Goal: Find specific page/section: Find specific page/section

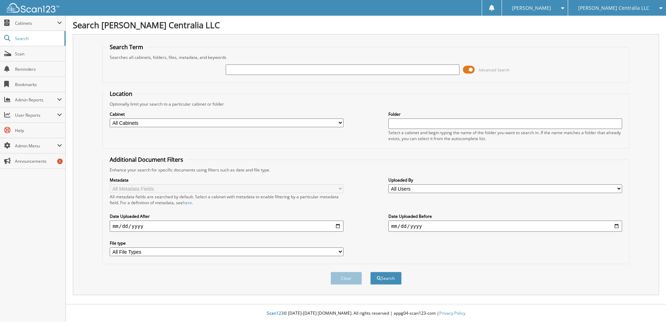
click at [270, 65] on input "text" at bounding box center [343, 69] width 234 height 10
type input "368285B"
click at [399, 282] on button "Search" at bounding box center [385, 278] width 31 height 13
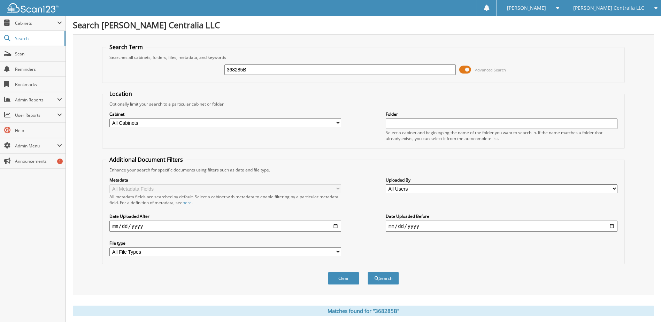
click at [373, 72] on input "368285B" at bounding box center [340, 69] width 232 height 10
type input "122553"
click at [367, 272] on button "Search" at bounding box center [382, 278] width 31 height 13
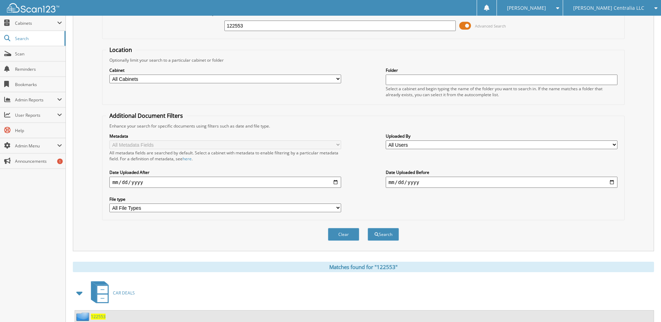
scroll to position [174, 0]
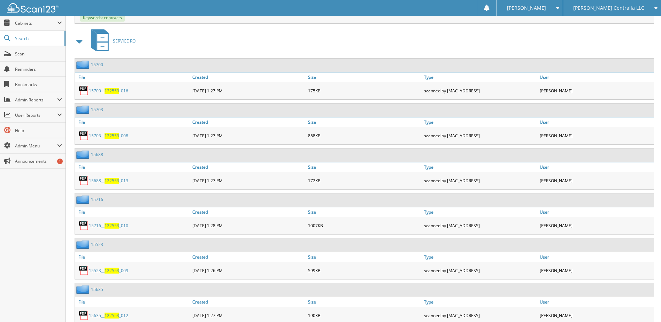
click at [78, 41] on span at bounding box center [80, 41] width 10 height 13
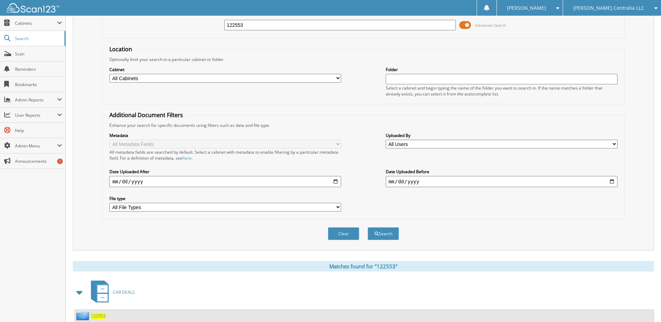
scroll to position [0, 0]
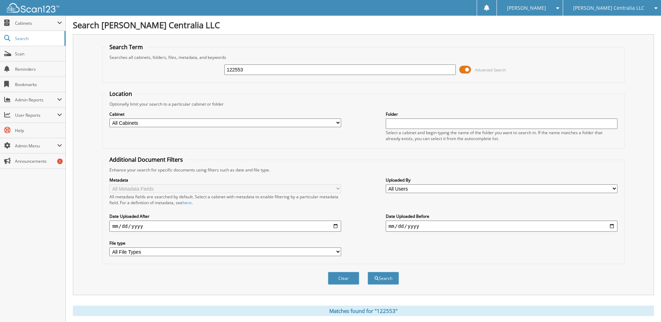
click at [328, 68] on input "122553" at bounding box center [340, 69] width 232 height 10
type input "WHITMAN"
click at [367, 272] on button "Search" at bounding box center [382, 278] width 31 height 13
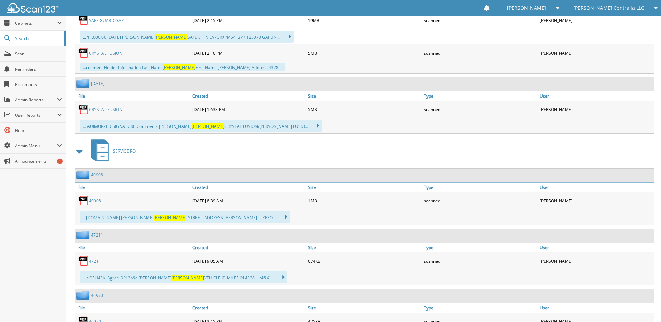
scroll to position [348, 0]
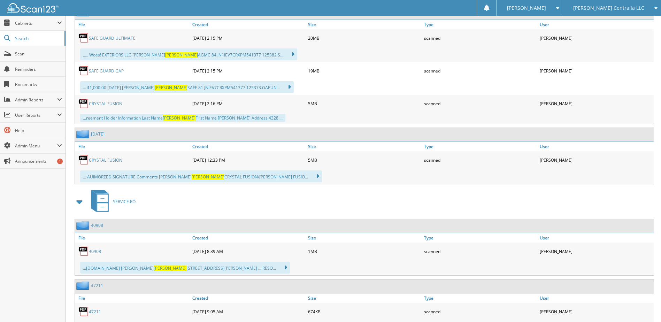
click at [81, 200] on span at bounding box center [80, 201] width 10 height 13
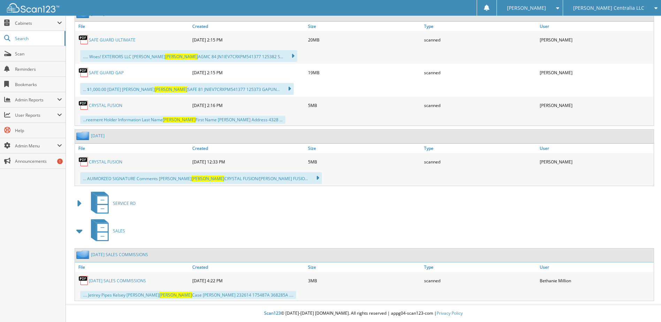
scroll to position [347, 0]
